Goal: Task Accomplishment & Management: Use online tool/utility

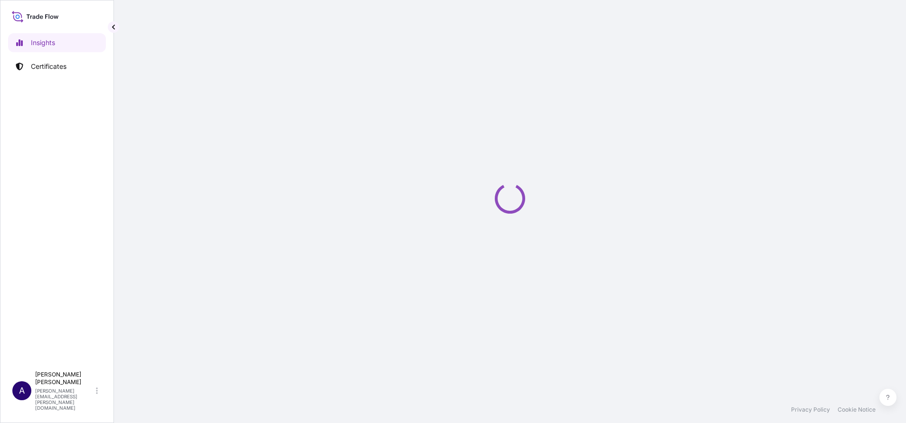
select select "2025"
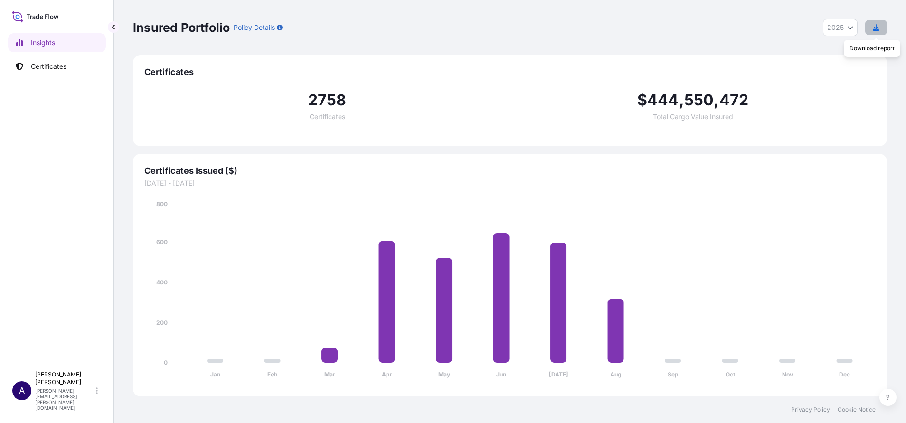
click at [873, 26] on icon "button" at bounding box center [876, 27] width 7 height 7
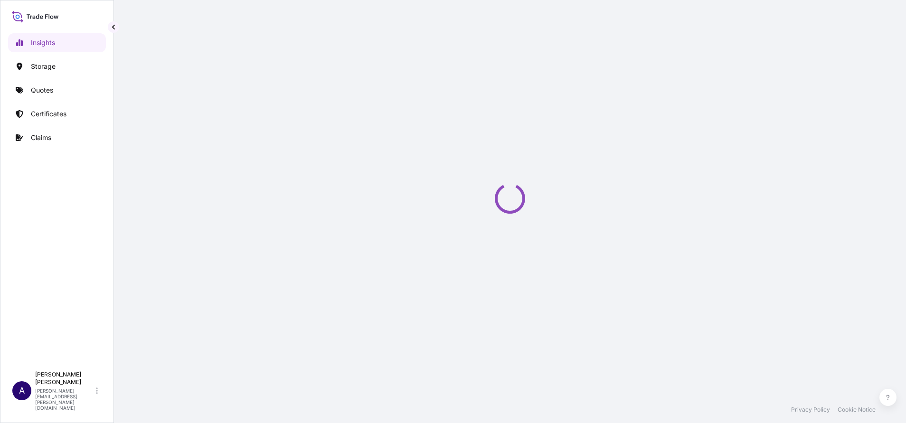
select select "2025"
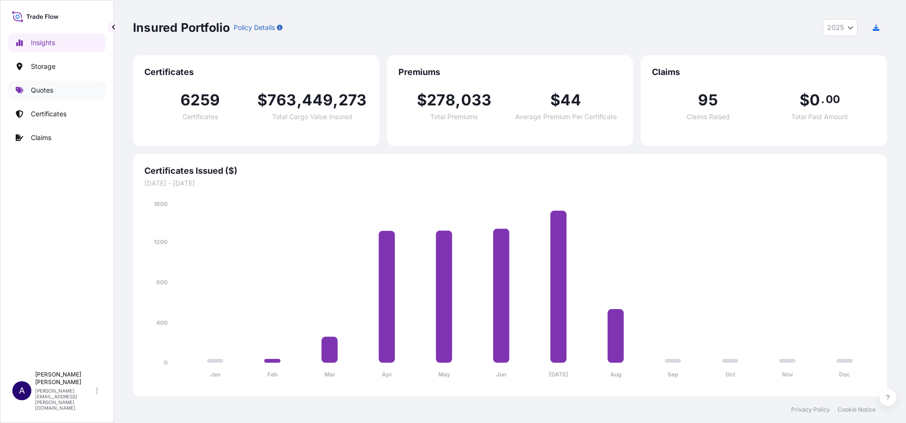
click at [37, 90] on p "Quotes" at bounding box center [42, 89] width 22 height 9
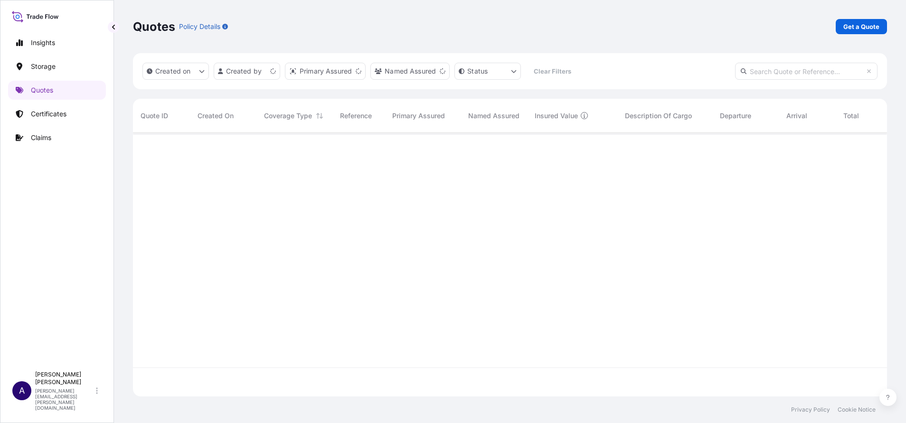
scroll to position [258, 743]
click at [816, 68] on input "text" at bounding box center [806, 71] width 142 height 17
paste input "63003"
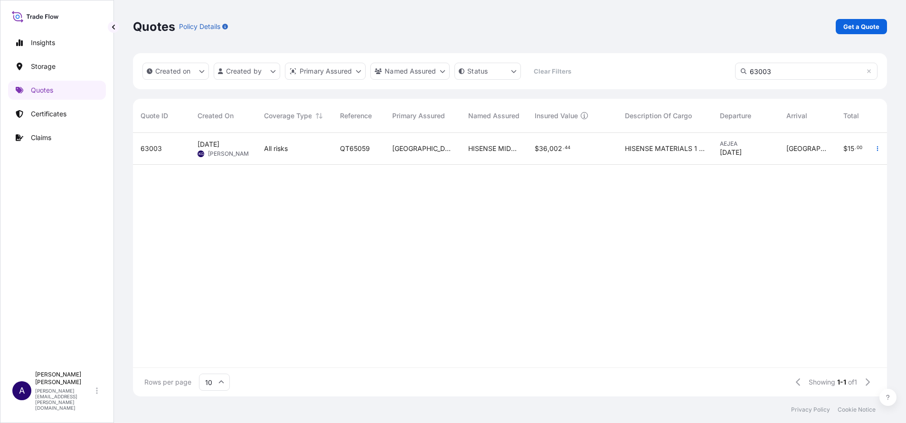
type input "63003"
click at [294, 127] on div "Coverage Type" at bounding box center [294, 116] width 61 height 27
click at [153, 146] on span "63003" at bounding box center [151, 148] width 21 height 9
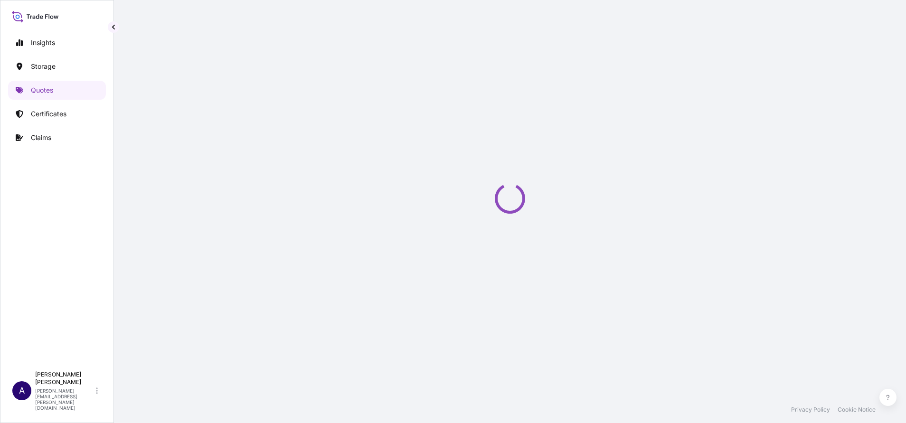
select select "Road / Inland"
select select "Water"
select select "31615"
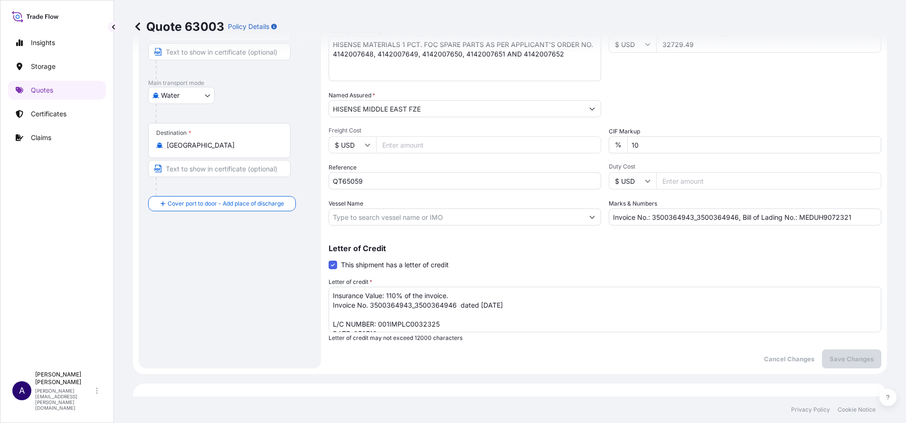
scroll to position [161, 0]
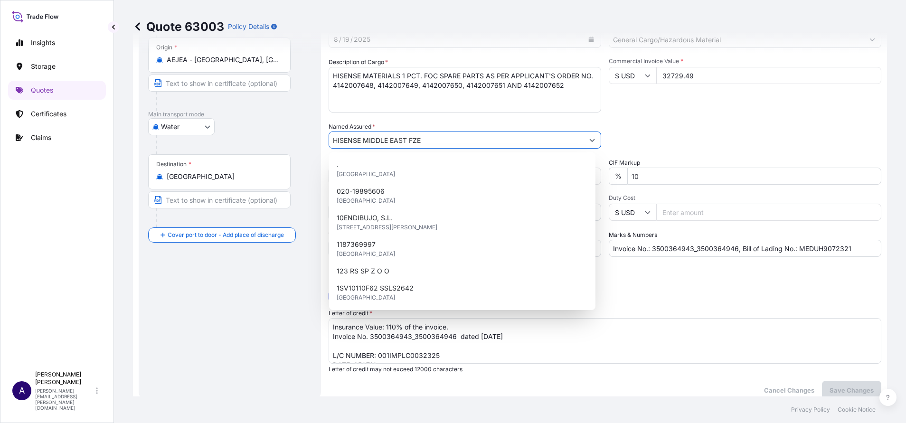
click at [448, 140] on input "HISENSE MIDDLE EAST FZE" at bounding box center [456, 140] width 254 height 17
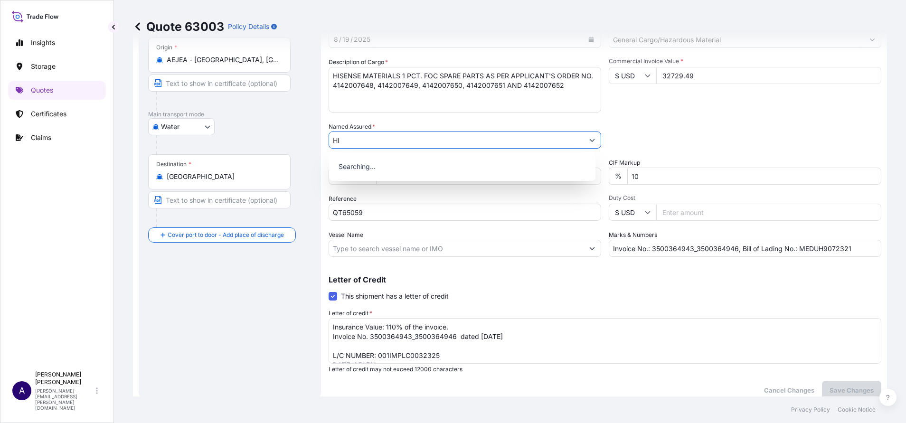
type input "H"
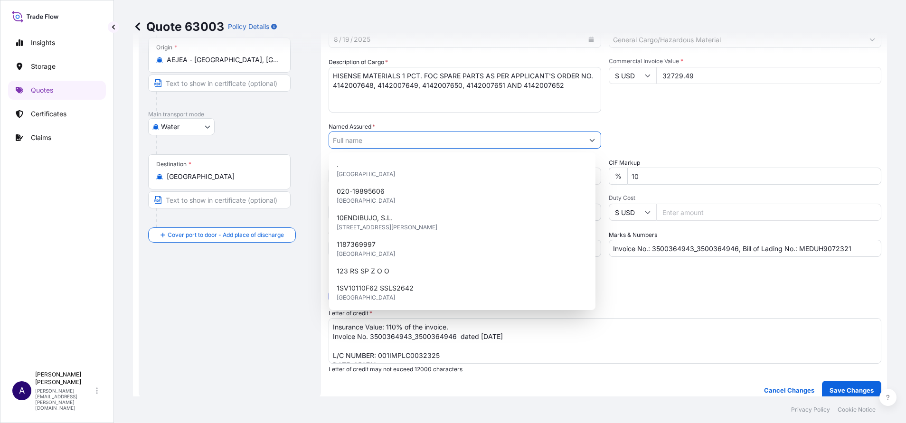
paste input "TO THE ORDER OF INTERNATIONAL SAOG, SULTANATE OF OMAN”"
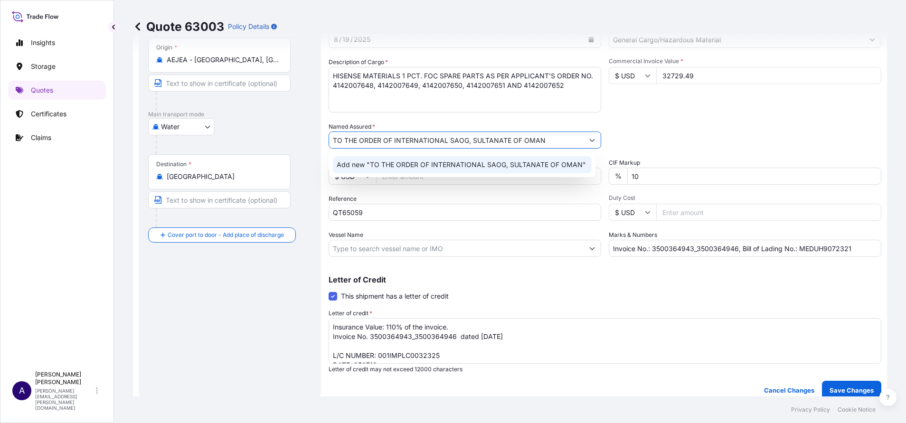
click at [428, 163] on span "Add new "TO THE ORDER OF INTERNATIONAL SAOG, SULTANATE OF OMAN"" at bounding box center [461, 164] width 249 height 9
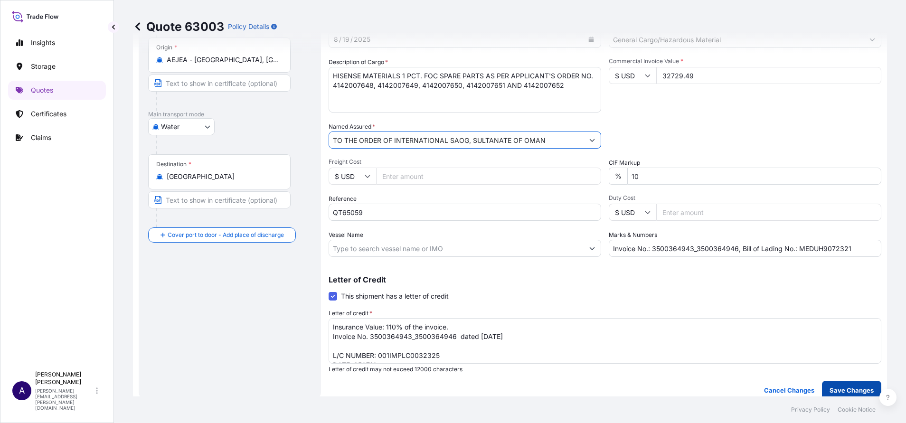
type input "TO THE ORDER OF INTERNATIONAL SAOG, SULTANATE OF OMAN"
click at [848, 388] on p "Save Changes" at bounding box center [851, 389] width 44 height 9
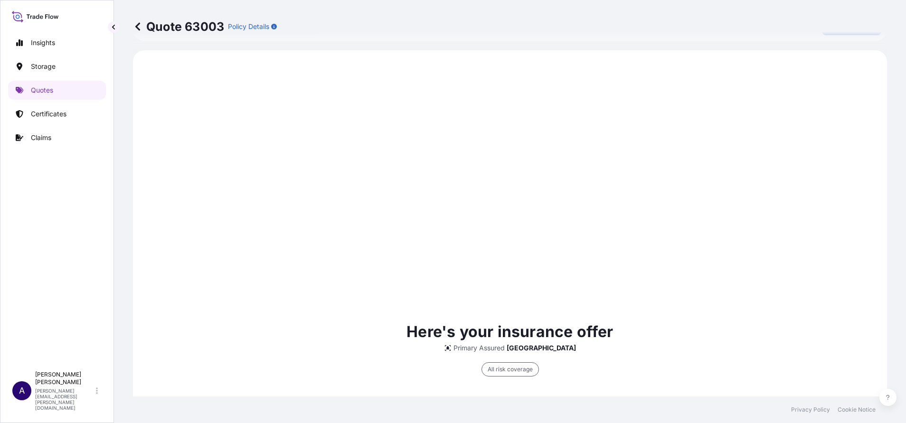
scroll to position [528, 0]
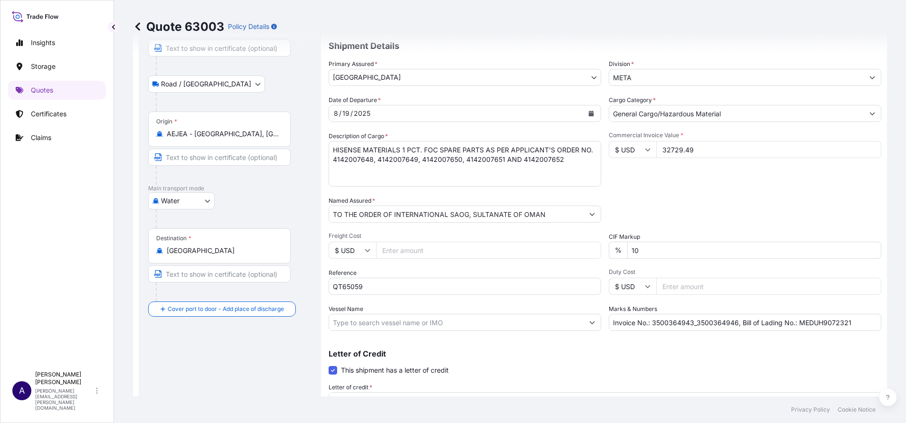
select select "Road / Inland"
select select "Water"
select select "31615"
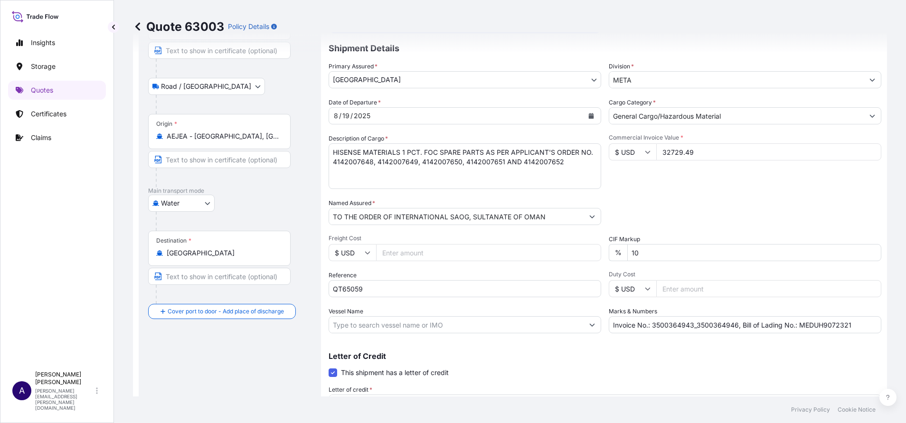
scroll to position [79, 0]
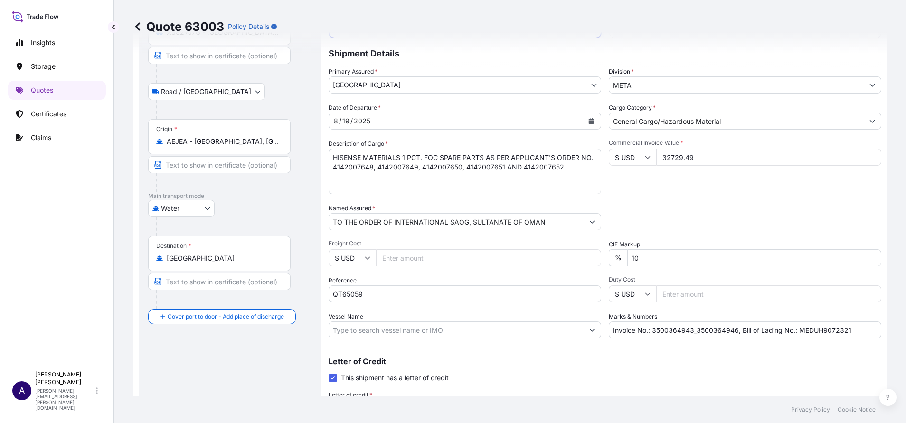
click at [208, 24] on p "Quote 63003" at bounding box center [178, 26] width 91 height 15
copy p "63003"
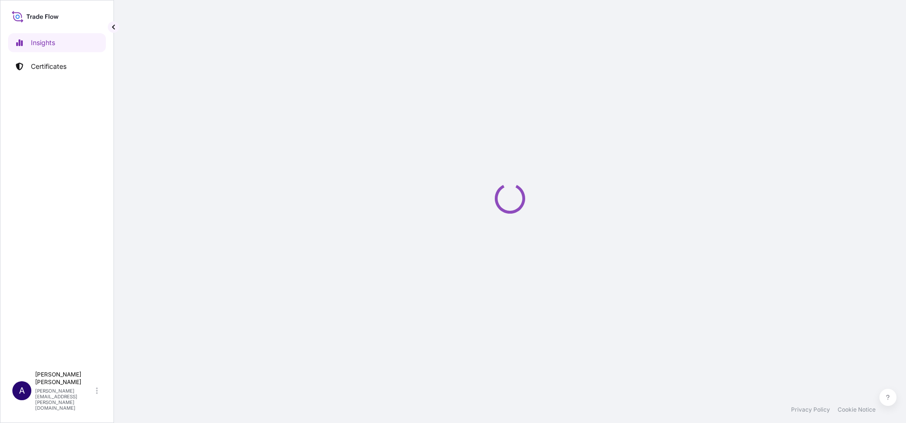
select select "2025"
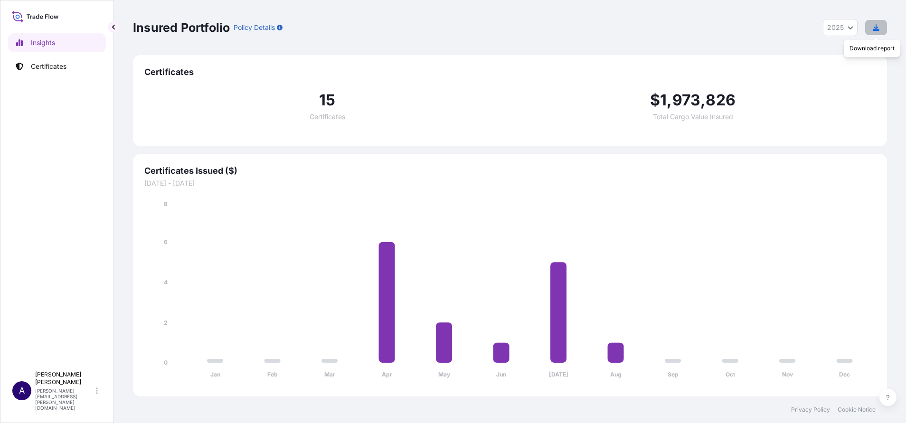
click at [877, 27] on icon "button" at bounding box center [876, 27] width 7 height 7
